Goal: Transaction & Acquisition: Purchase product/service

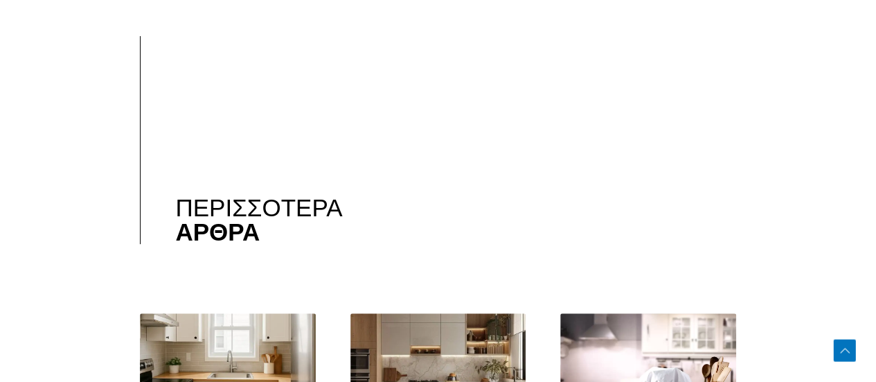
scroll to position [10876, 0]
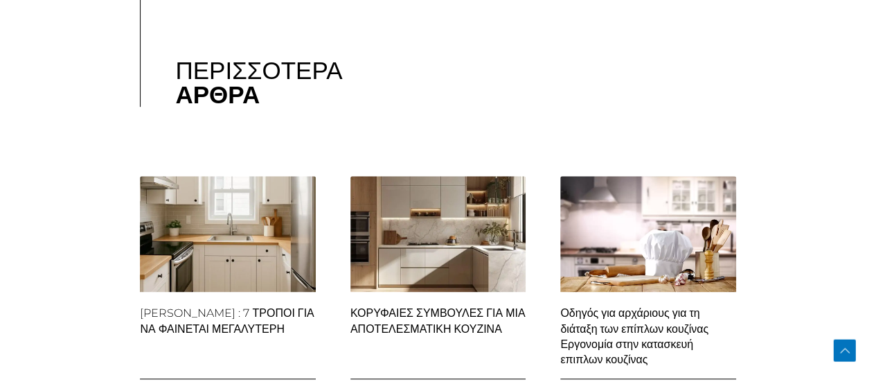
click at [504, 268] on img at bounding box center [438, 234] width 178 height 178
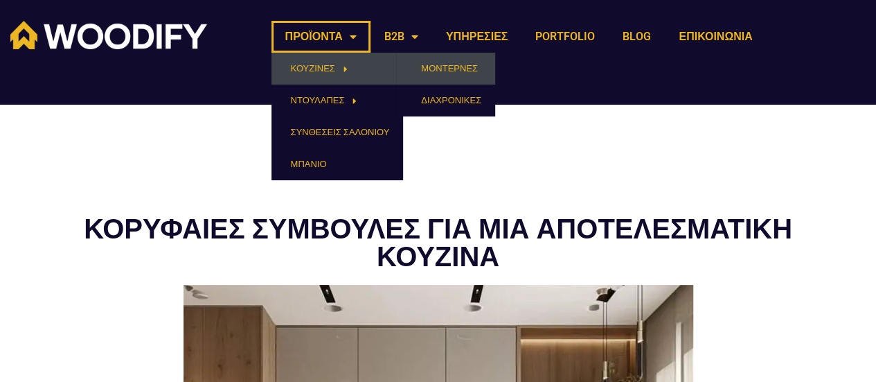
click at [435, 67] on link "ΜΟΝΤΕΡΝΕΣ" at bounding box center [445, 69] width 99 height 32
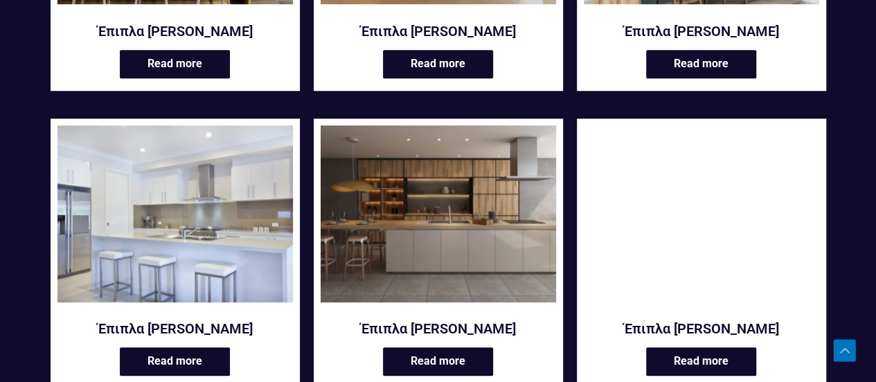
scroll to position [554, 0]
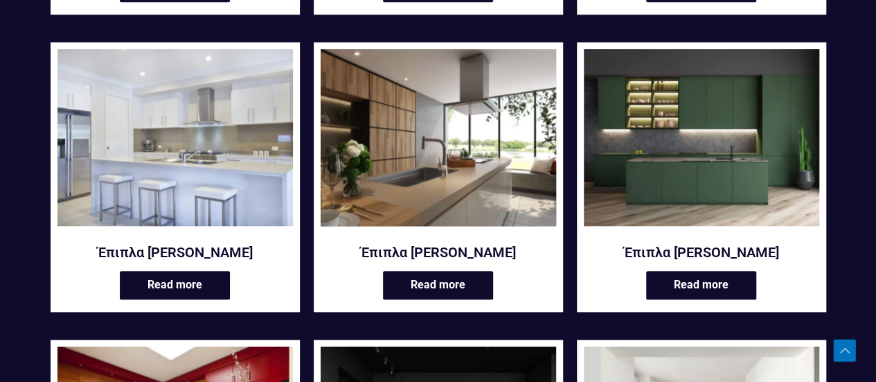
click at [381, 135] on img at bounding box center [439, 137] width 236 height 177
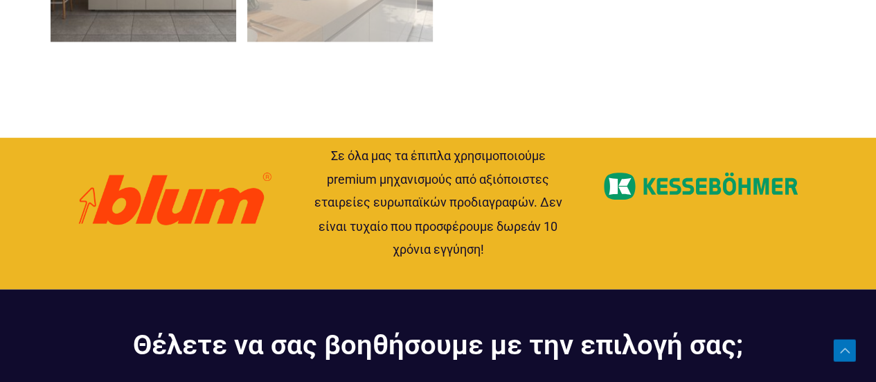
scroll to position [1108, 0]
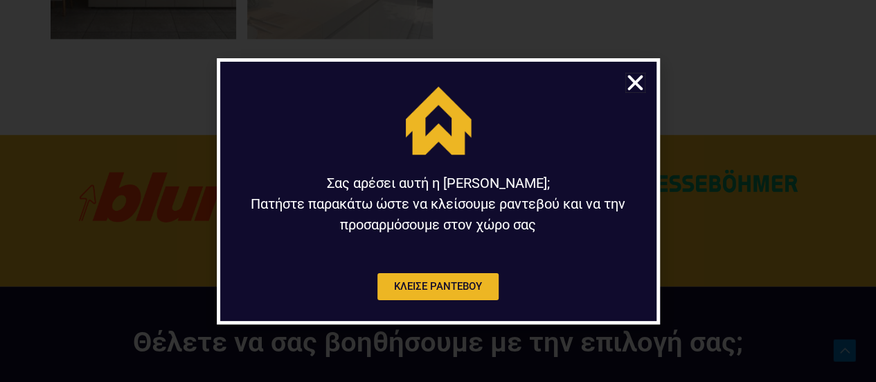
click at [636, 79] on icon "Close" at bounding box center [635, 82] width 21 height 21
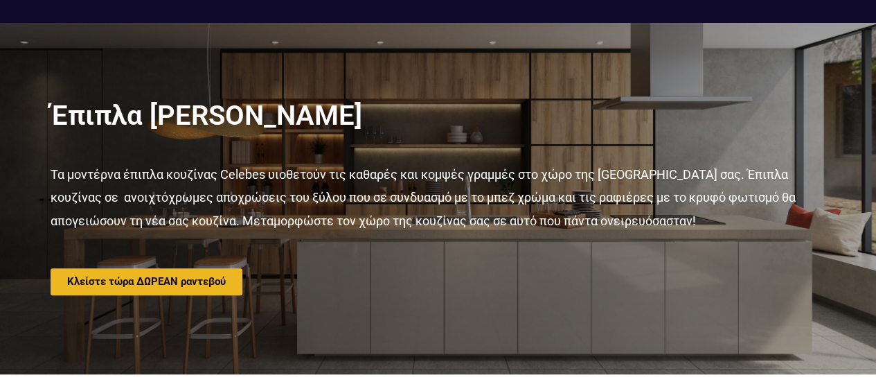
scroll to position [0, 0]
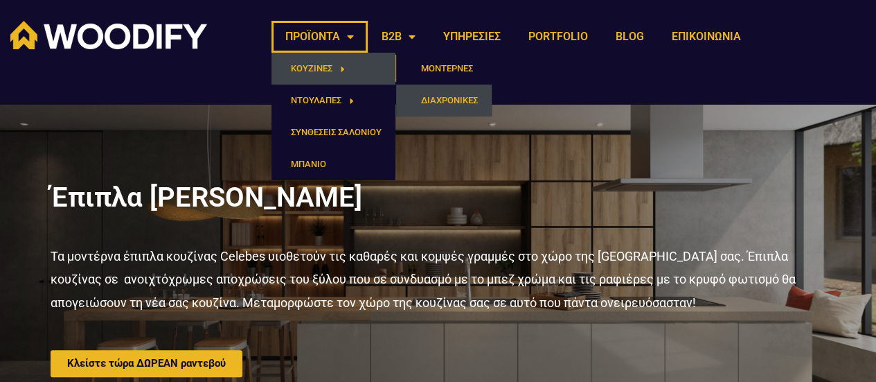
click at [463, 99] on link "ΔΙΑΧΡΟΝΙΚΕΣ" at bounding box center [444, 101] width 96 height 32
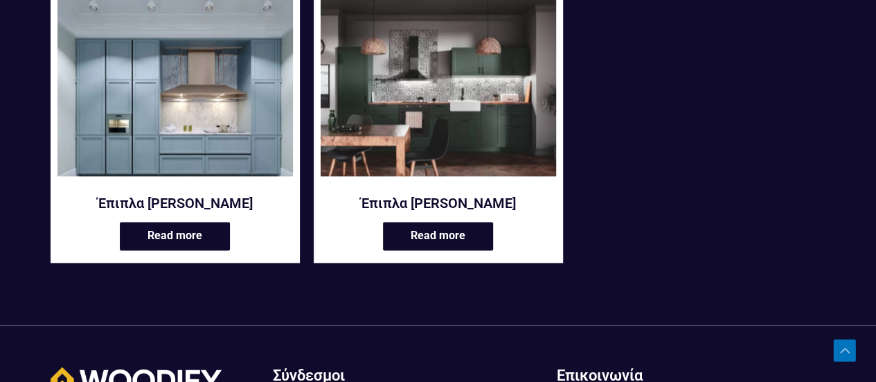
scroll to position [970, 0]
